Goal: Task Accomplishment & Management: Use online tool/utility

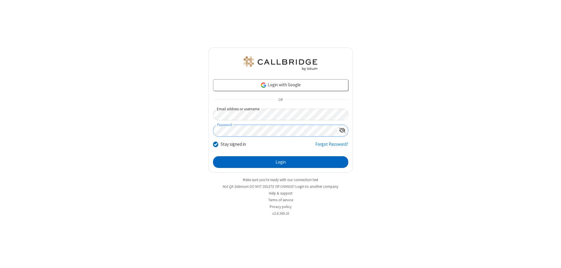
click at [280, 162] on button "Login" at bounding box center [280, 162] width 135 height 12
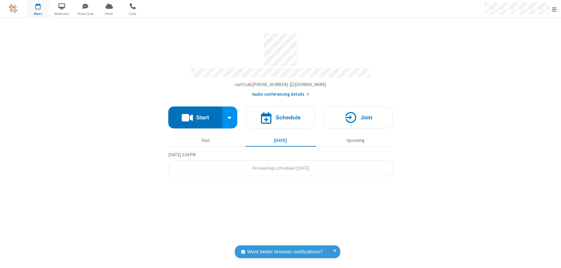
click at [195, 114] on button "Start" at bounding box center [195, 117] width 54 height 22
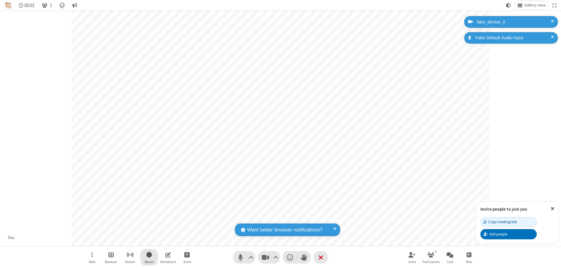
click at [149, 257] on span "Start recording" at bounding box center [149, 254] width 6 height 7
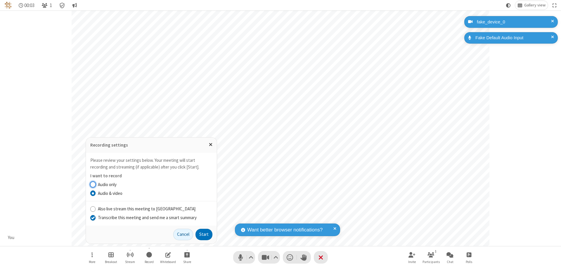
click at [93, 217] on input "Transcribe this meeting and send me a smart summary" at bounding box center [93, 217] width 6 height 6
click at [204, 234] on button "Start" at bounding box center [203, 234] width 17 height 12
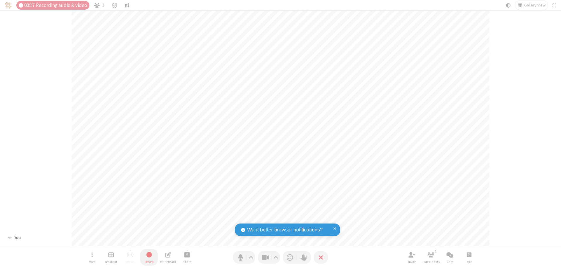
click at [149, 257] on span "Stop recording" at bounding box center [149, 254] width 7 height 7
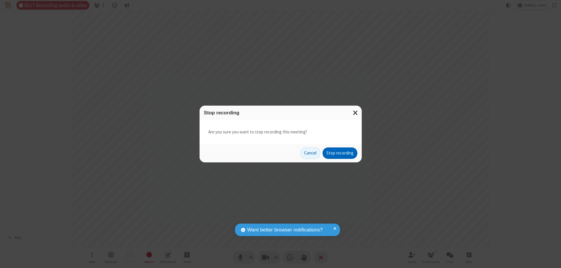
click at [340, 153] on button "Stop recording" at bounding box center [339, 153] width 35 height 12
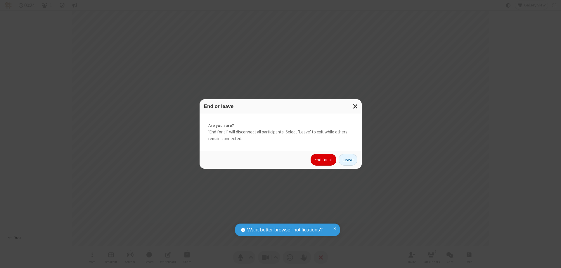
click at [324, 159] on button "End for all" at bounding box center [323, 160] width 26 height 12
